Goal: Transaction & Acquisition: Purchase product/service

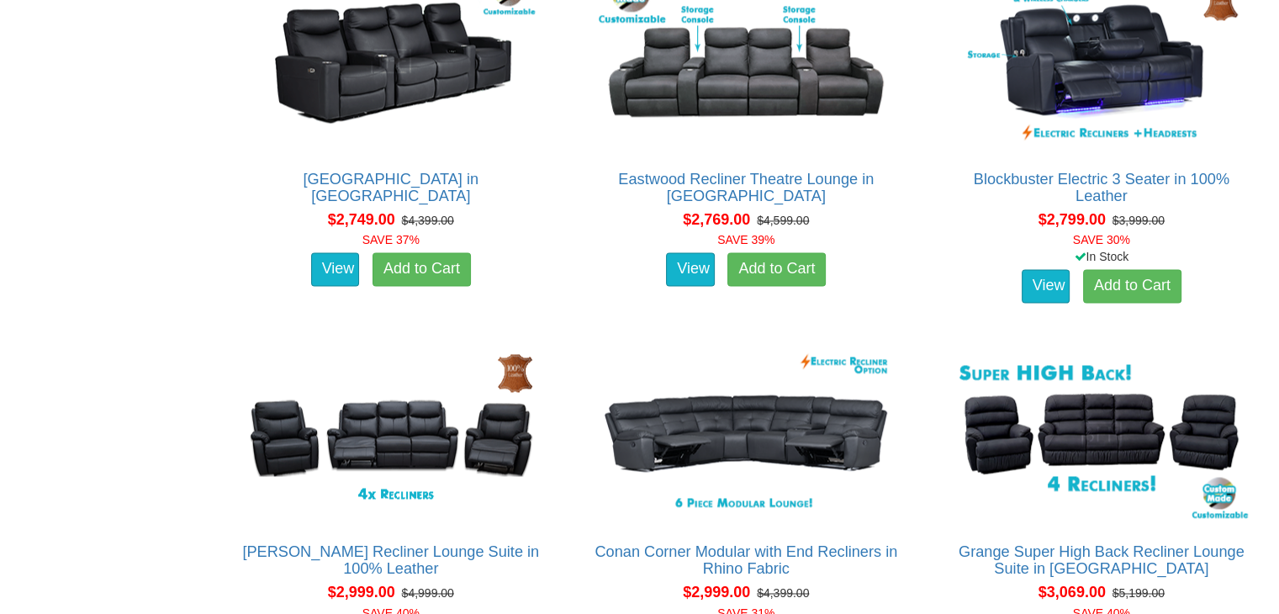
scroll to position [2642, 0]
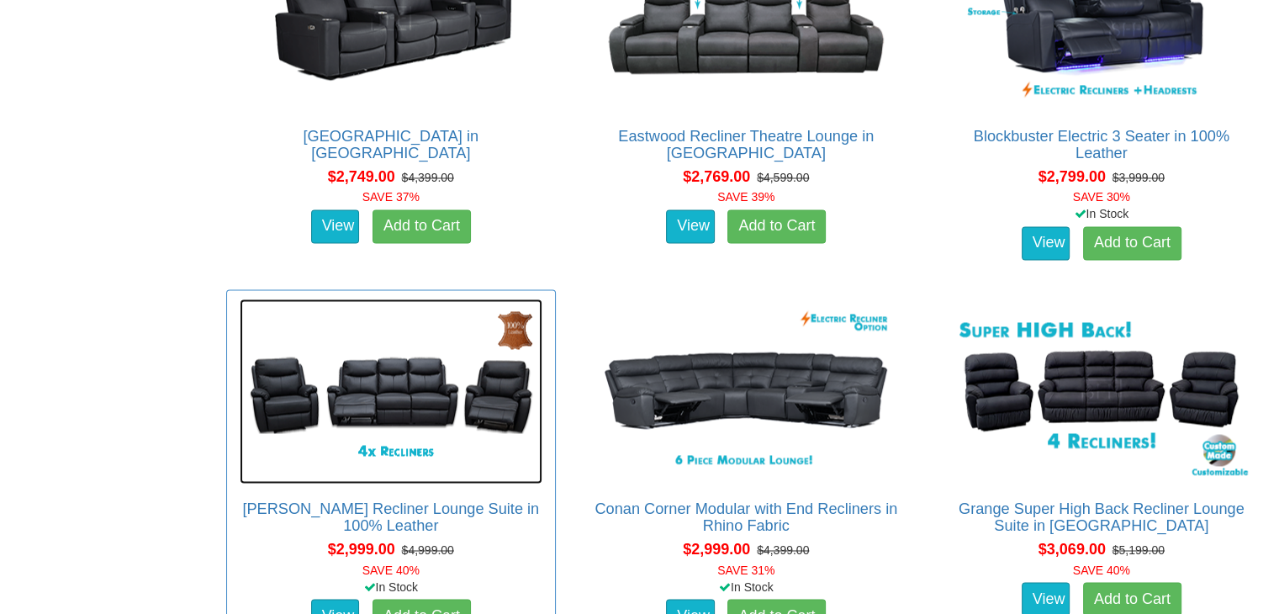
click at [410, 378] on img at bounding box center [391, 391] width 303 height 185
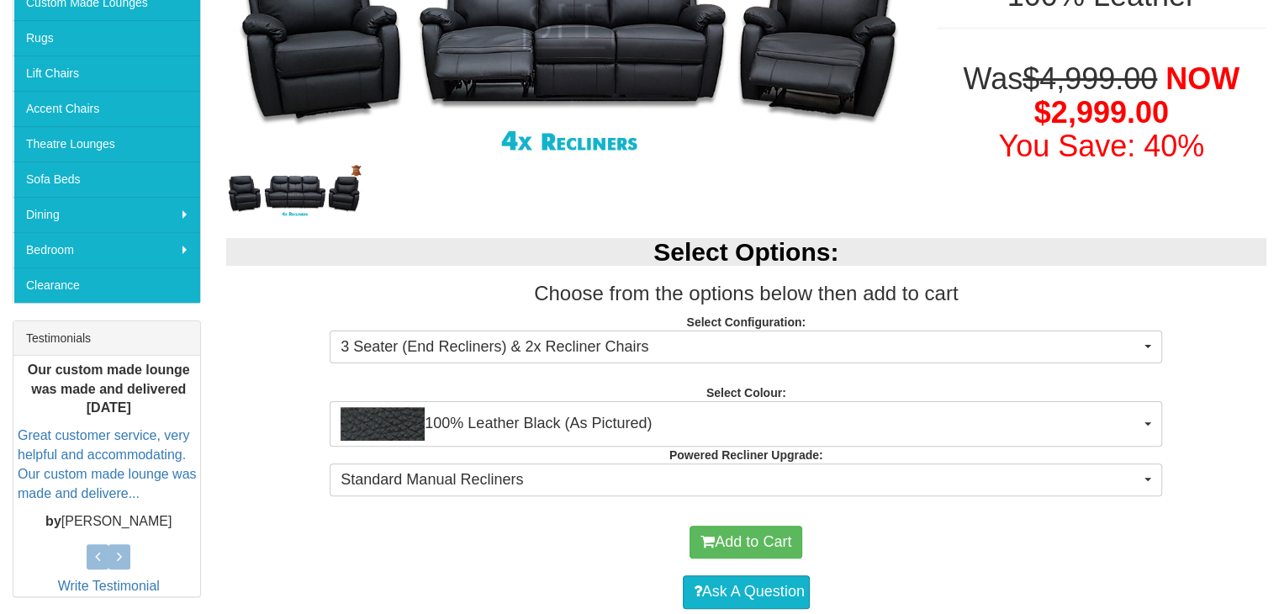
scroll to position [421, 0]
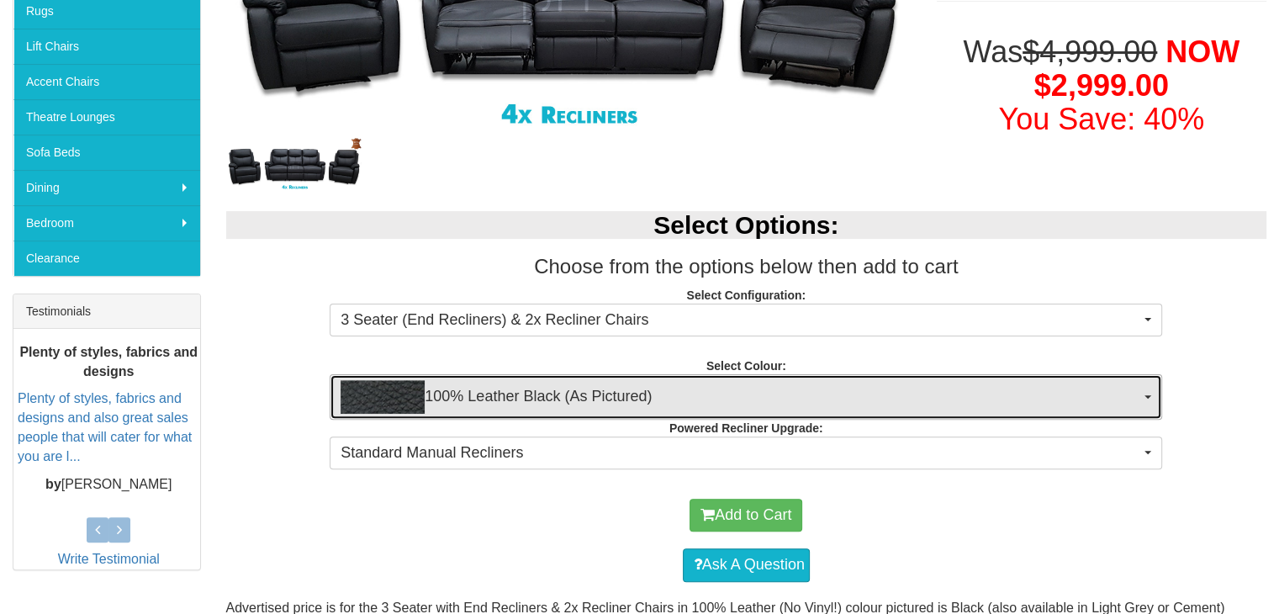
click at [1157, 402] on button "100% Leather Black (As Pictured)" at bounding box center [746, 396] width 833 height 45
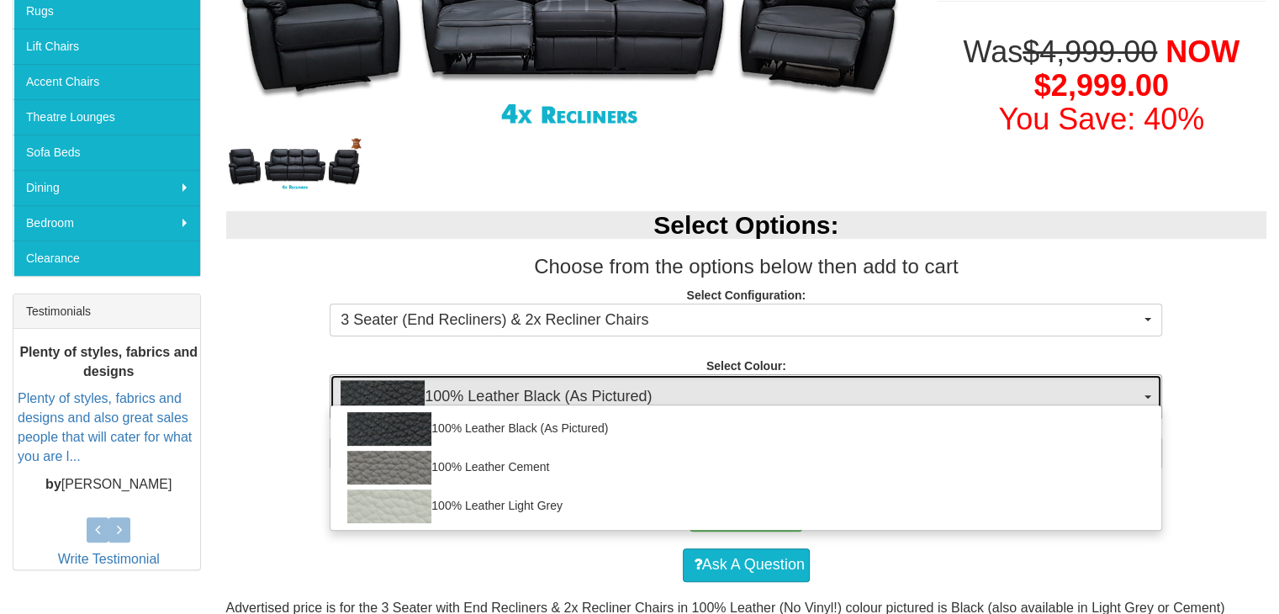
click at [1157, 402] on button "100% Leather Black (As Pictured)" at bounding box center [746, 396] width 833 height 45
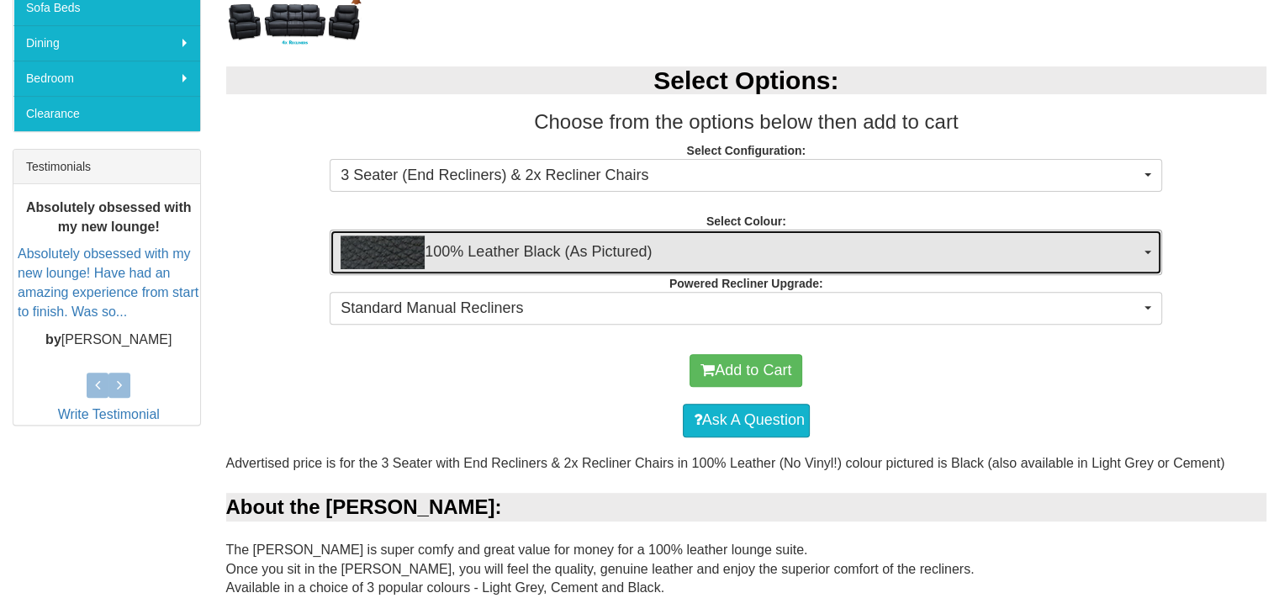
scroll to position [669, 0]
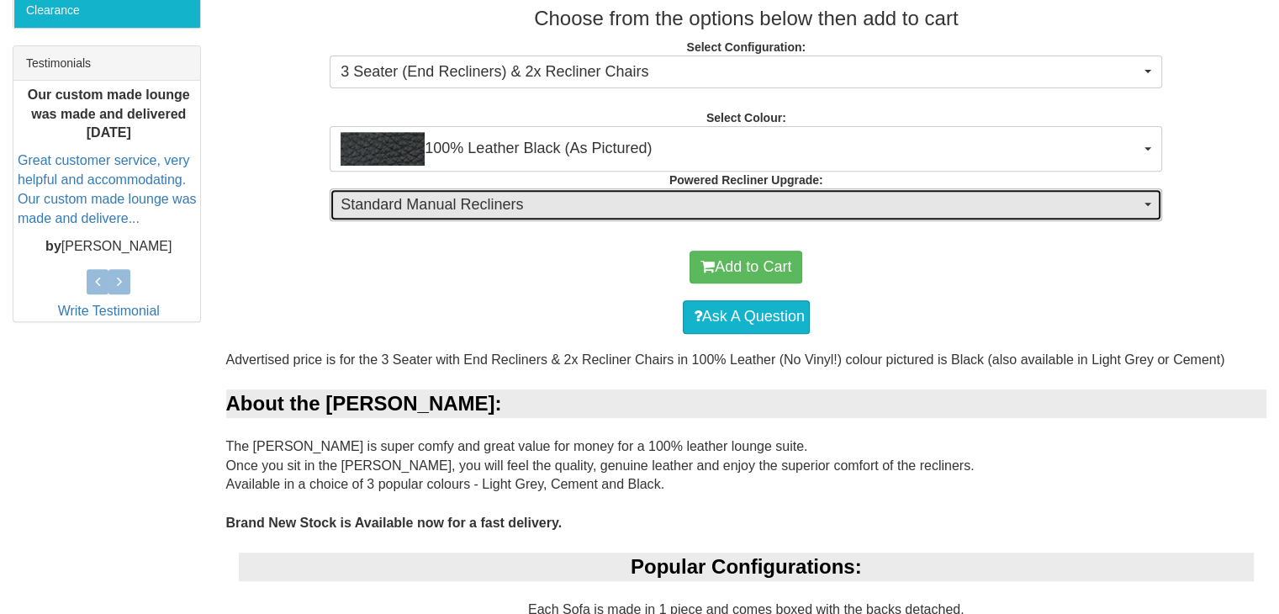
click at [1157, 213] on button "Standard Manual Recliners" at bounding box center [746, 205] width 833 height 34
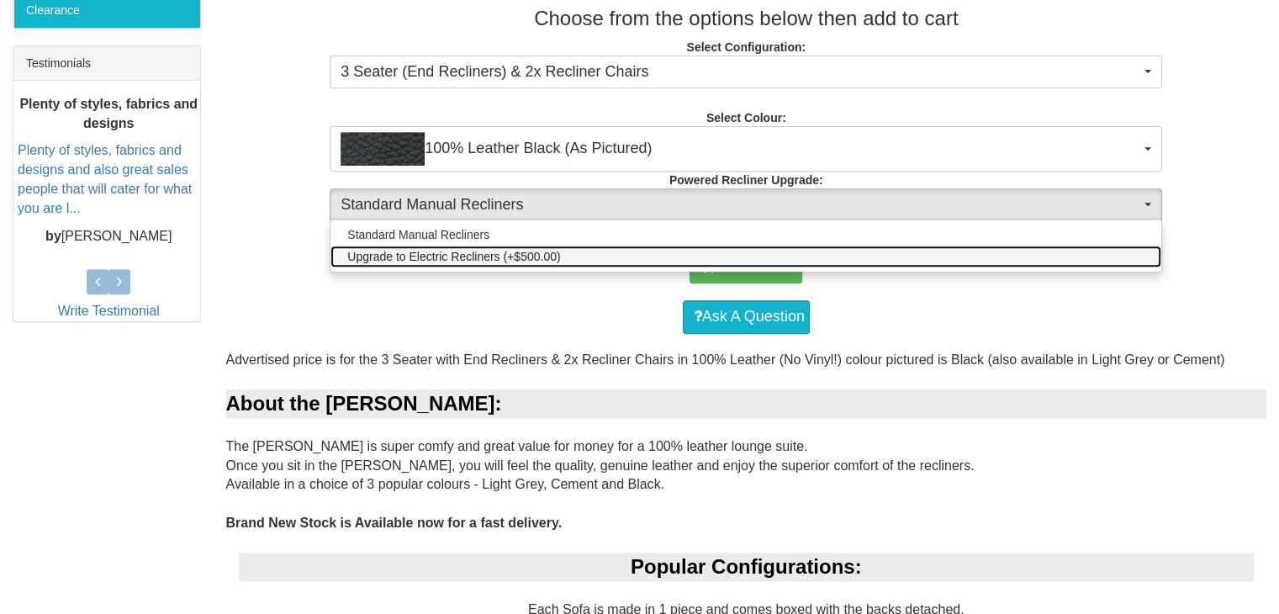
click at [1091, 255] on link "Upgrade to Electric Recliners (+$500.00)" at bounding box center [746, 257] width 831 height 22
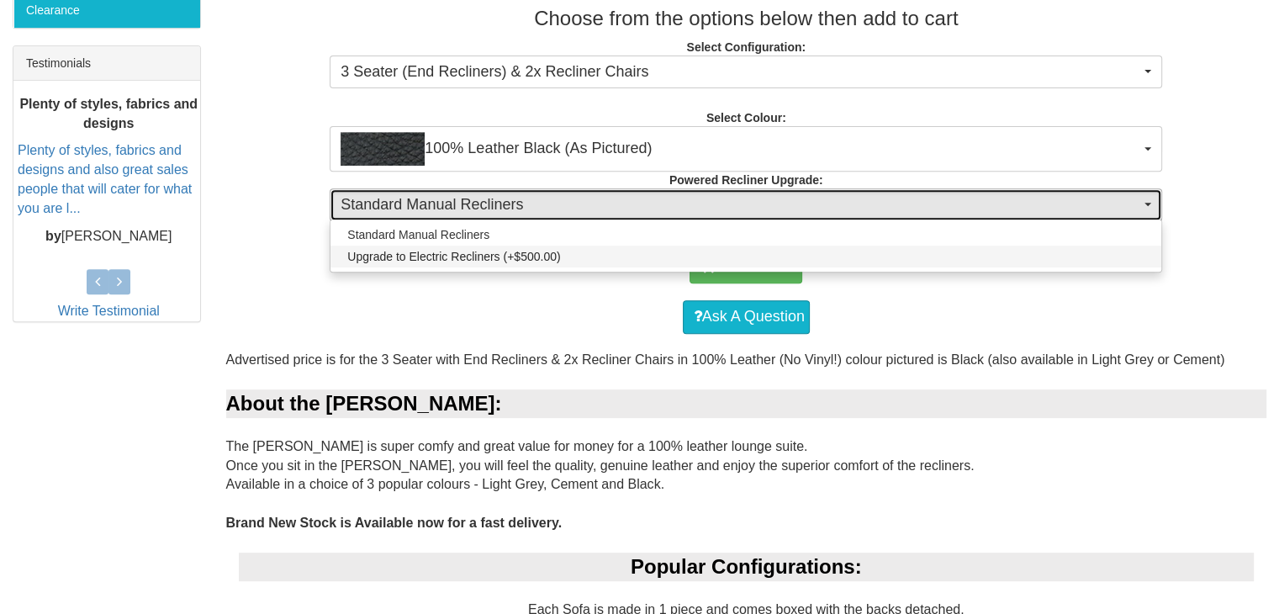
select select "1352"
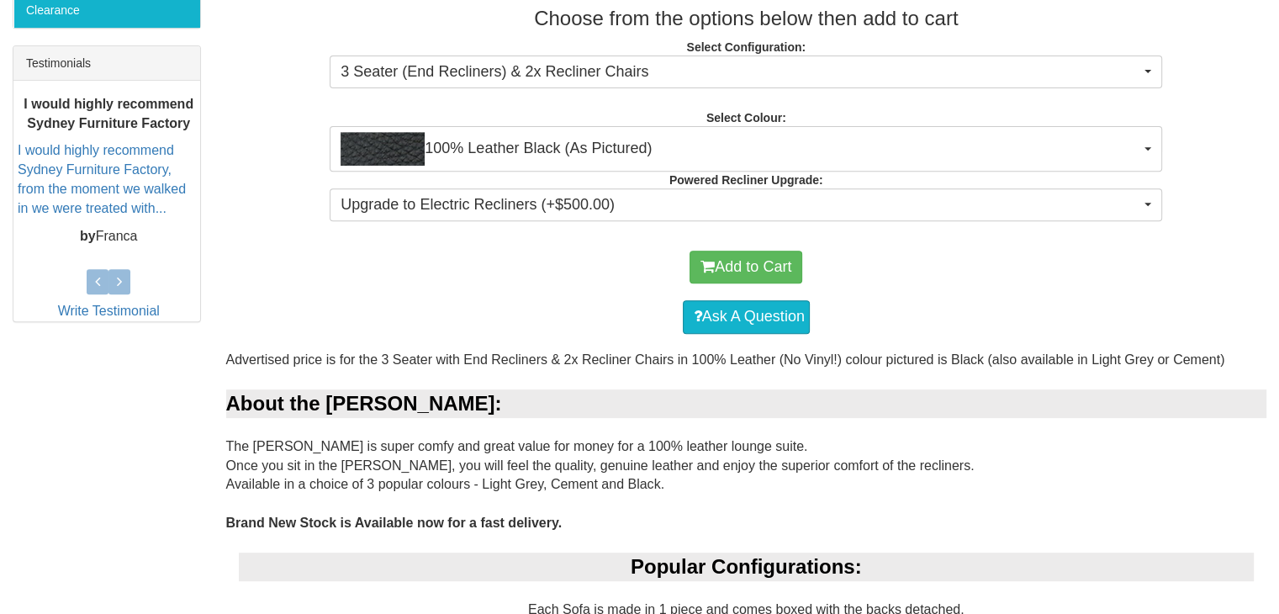
click at [1010, 286] on div "Add to Cart" at bounding box center [747, 267] width 1024 height 50
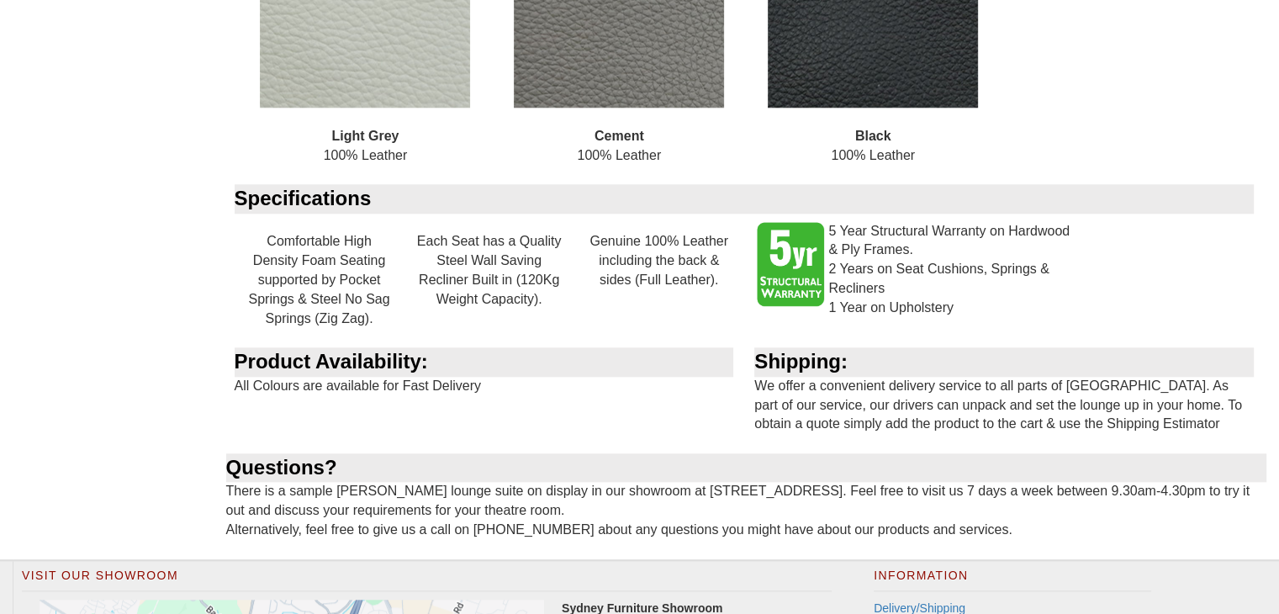
scroll to position [1762, 0]
